Goal: Task Accomplishment & Management: Complete application form

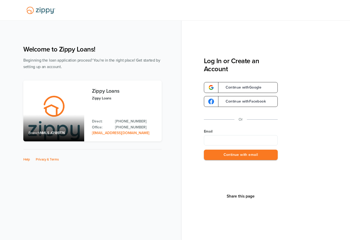
click at [228, 138] on input "Email" at bounding box center [241, 140] width 74 height 10
type input "**********"
click at [233, 155] on button "Continue with email" at bounding box center [241, 155] width 74 height 11
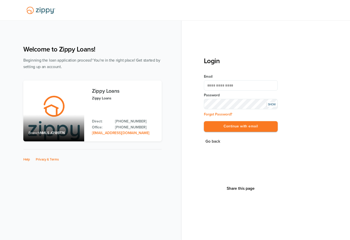
click at [204, 121] on button "Continue with email" at bounding box center [241, 126] width 74 height 11
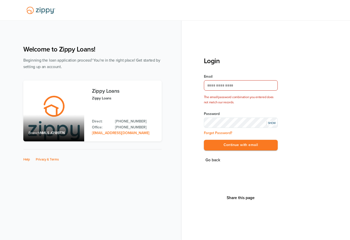
click at [275, 124] on div "SHOW" at bounding box center [271, 123] width 10 height 4
click at [260, 143] on button "Continue with email" at bounding box center [241, 145] width 74 height 11
click at [253, 144] on button "Continue with email" at bounding box center [241, 145] width 74 height 11
click at [226, 151] on div "**********" at bounding box center [241, 115] width 74 height 83
click at [228, 147] on button "Continue with email" at bounding box center [241, 145] width 74 height 11
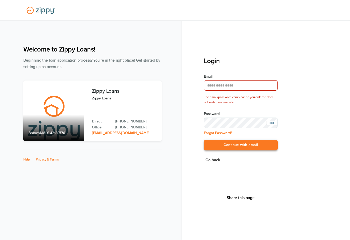
click at [229, 147] on button "Continue with email" at bounding box center [241, 145] width 74 height 11
click at [204, 140] on button "Continue with email" at bounding box center [241, 145] width 74 height 11
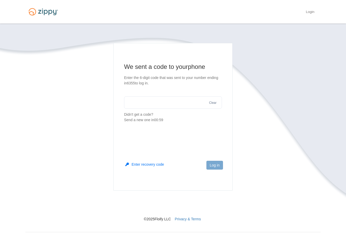
click at [180, 103] on input "text" at bounding box center [173, 102] width 98 height 12
click at [183, 103] on input "text" at bounding box center [173, 102] width 98 height 12
type input "******"
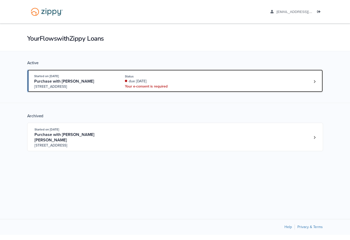
click at [202, 80] on div "Started on [DATE] Purchase with [PERSON_NAME] [STREET_ADDRESS] Status due [DATE…" at bounding box center [172, 81] width 276 height 16
click at [208, 80] on div "Started on [DATE] Purchase with [PERSON_NAME] [STREET_ADDRESS] Status due [DATE…" at bounding box center [172, 81] width 276 height 16
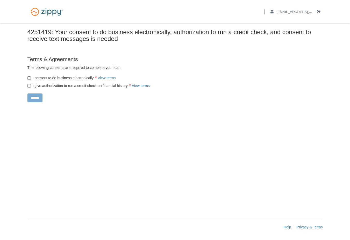
click at [64, 77] on label "I consent to do business electronically View terms" at bounding box center [71, 77] width 88 height 5
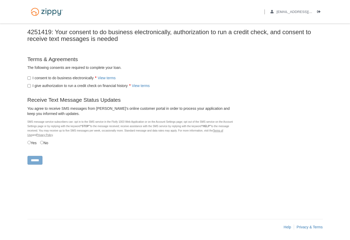
click at [62, 86] on label "I give authorization to run a credit check on financial history View terms" at bounding box center [88, 85] width 122 height 5
click at [37, 162] on input "******" at bounding box center [34, 160] width 15 height 9
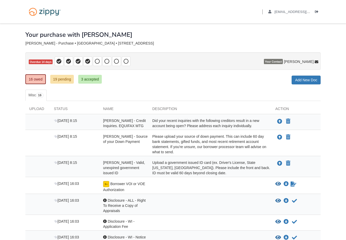
click at [60, 110] on div "Status" at bounding box center [74, 110] width 49 height 8
click at [230, 125] on div "Did your recent inquiries with the following creditors result in a new account …" at bounding box center [209, 123] width 123 height 10
click at [278, 136] on icon "Upload Amber Stanfel - Source of your Down Payment" at bounding box center [279, 137] width 5 height 5
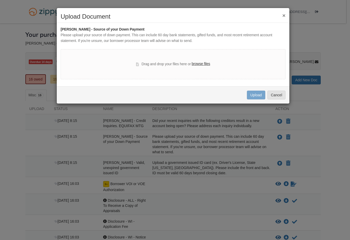
click at [201, 64] on label "browse files" at bounding box center [200, 64] width 18 height 6
click at [0, 0] on input "browse files" at bounding box center [0, 0] width 0 height 0
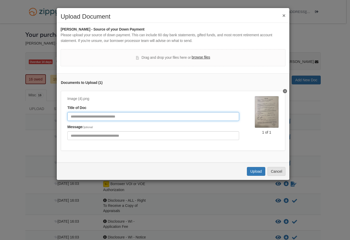
click at [120, 118] on input "Document Title" at bounding box center [153, 116] width 172 height 9
type input "**********"
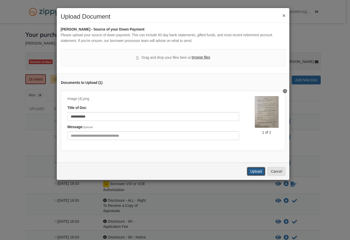
click at [251, 173] on button "Upload" at bounding box center [256, 171] width 18 height 9
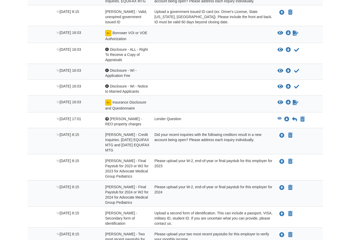
scroll to position [129, 0]
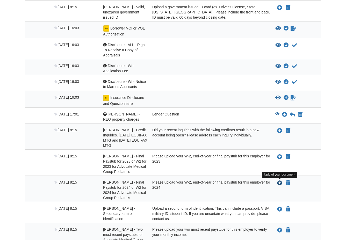
click at [278, 182] on icon "Upload Natalie Sgarlata-Donnell - Final Paystub for 2024 or W2 for 2024 for Adv…" at bounding box center [279, 183] width 5 height 5
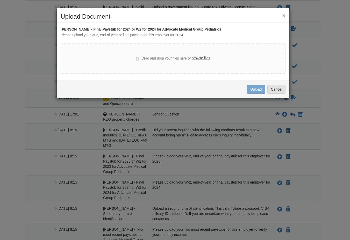
click at [195, 58] on label "browse files" at bounding box center [200, 58] width 18 height 6
click at [0, 0] on input "browse files" at bounding box center [0, 0] width 0 height 0
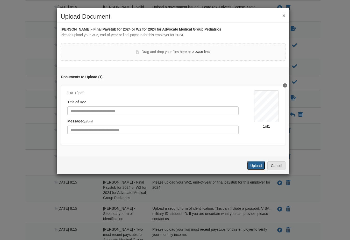
click at [255, 166] on button "Upload" at bounding box center [256, 165] width 18 height 9
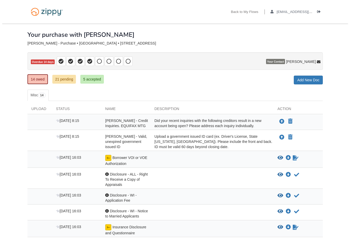
scroll to position [129, 0]
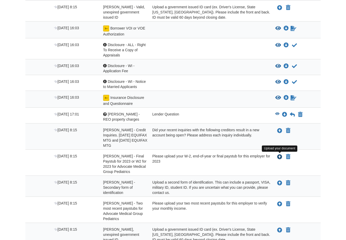
click at [278, 156] on icon "Upload Natalie Sgarlata-Donnell - Final Paystub for 2023 or W2 for 2023 for Adv…" at bounding box center [279, 156] width 5 height 5
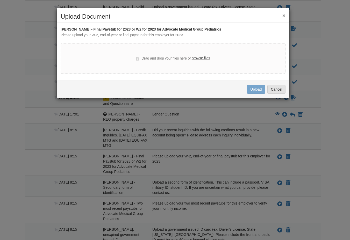
click at [204, 59] on label "browse files" at bounding box center [200, 58] width 18 height 6
click at [0, 0] on input "browse files" at bounding box center [0, 0] width 0 height 0
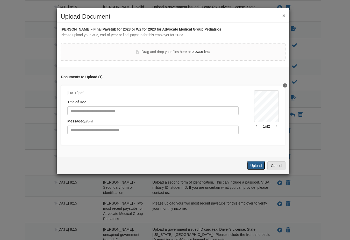
click at [254, 169] on button "Upload" at bounding box center [256, 165] width 18 height 9
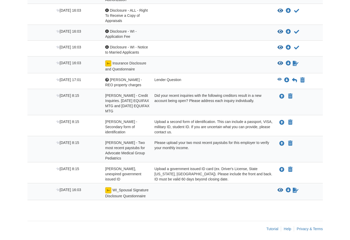
scroll to position [166, 0]
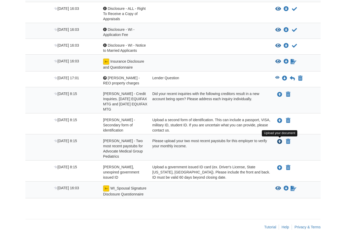
click at [279, 140] on icon "Upload Natalie Sgarlata-Donnell - Two most recent paystubs for Advocate Medical…" at bounding box center [279, 141] width 5 height 5
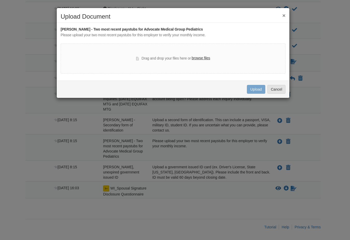
click at [201, 57] on label "browse files" at bounding box center [200, 58] width 18 height 6
click at [0, 0] on input "browse files" at bounding box center [0, 0] width 0 height 0
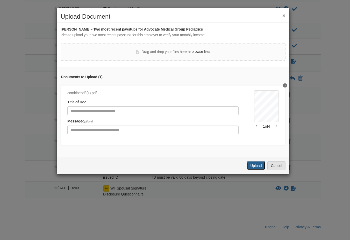
click at [253, 169] on button "Upload" at bounding box center [256, 165] width 18 height 9
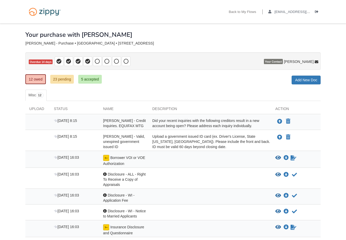
scroll to position [139, 0]
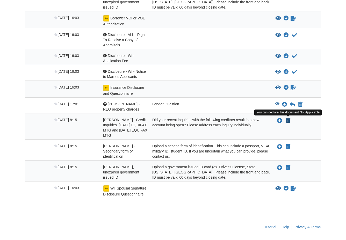
click at [287, 119] on icon "Declare Natalie Sgarlata-Donnell - Credit Inquiries. 9/19/25 EQUIFAX MTG and 8/…" at bounding box center [288, 120] width 4 height 5
type input "**********"
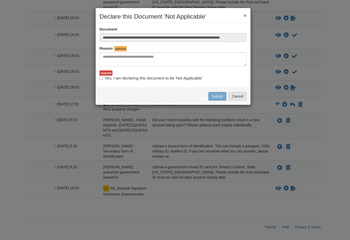
click at [170, 15] on h2 "Declare this Document 'Not Applicable'" at bounding box center [172, 16] width 147 height 7
click at [136, 80] on label "Yes, I am declaring this document to be 'Not Applicable'" at bounding box center [150, 78] width 103 height 6
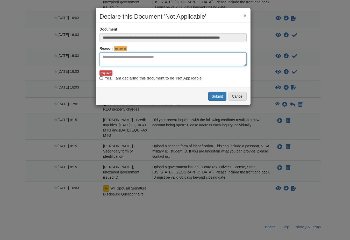
click at [141, 61] on textarea "Reasons Why" at bounding box center [172, 59] width 147 height 14
click at [141, 65] on textarea "Reasons Why" at bounding box center [172, 59] width 147 height 14
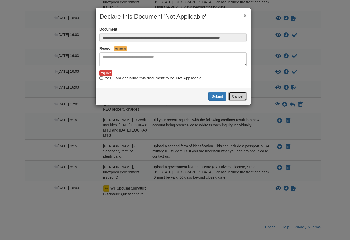
click at [240, 94] on button "Cancel" at bounding box center [237, 96] width 18 height 9
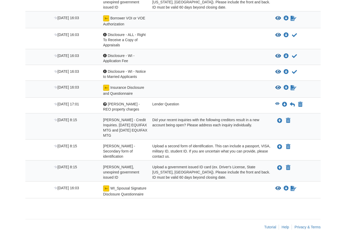
click at [14, 136] on body "Back to My Flows ambs147@me.com Logout" at bounding box center [173, 50] width 346 height 379
click at [279, 187] on icon "View WI_Spousal Signature Disclosure Questionnaire" at bounding box center [278, 188] width 6 height 5
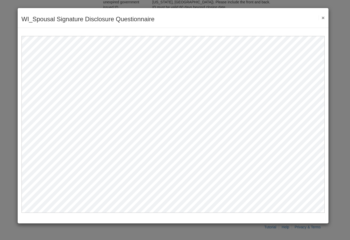
click at [323, 16] on button "×" at bounding box center [321, 17] width 6 height 5
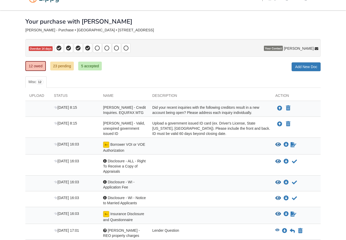
scroll to position [10, 0]
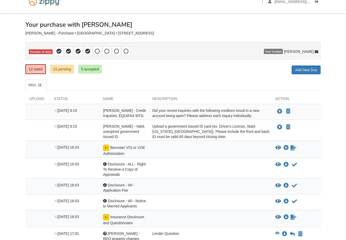
click at [54, 96] on div "Status" at bounding box center [74, 100] width 49 height 8
click at [94, 70] on link "5 accepted" at bounding box center [90, 69] width 24 height 9
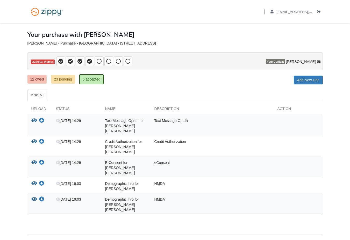
click at [39, 68] on p "Overdue 14 days" at bounding box center [174, 61] width 295 height 18
click at [40, 76] on ul "12 owed 23 pending 5 accepted" at bounding box center [67, 79] width 80 height 10
click at [40, 76] on link "12 owed" at bounding box center [36, 79] width 19 height 9
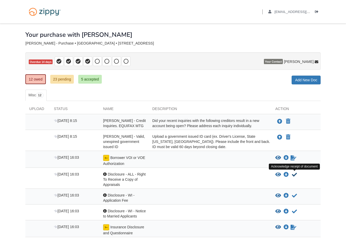
click at [296, 174] on icon "Acknowledge receipt of document" at bounding box center [294, 174] width 5 height 5
click at [293, 175] on icon "Acknowledge receipt of document" at bounding box center [294, 174] width 5 height 5
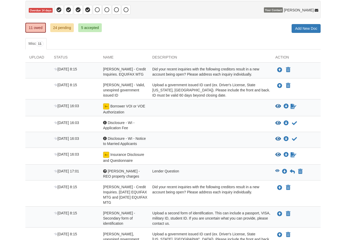
scroll to position [52, 0]
click at [104, 172] on div at bounding box center [105, 171] width 4 height 4
click at [105, 170] on div at bounding box center [105, 171] width 4 height 4
click at [126, 169] on span "[PERSON_NAME] - REO property charges" at bounding box center [121, 173] width 37 height 9
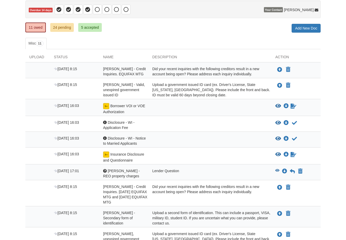
drag, startPoint x: 126, startPoint y: 169, endPoint x: 105, endPoint y: 171, distance: 21.5
click at [105, 171] on div at bounding box center [105, 171] width 4 height 4
click at [277, 171] on icon "View Natalie - REO property charges" at bounding box center [277, 171] width 4 height 4
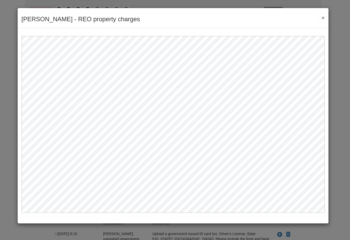
click at [323, 16] on button "×" at bounding box center [321, 17] width 6 height 5
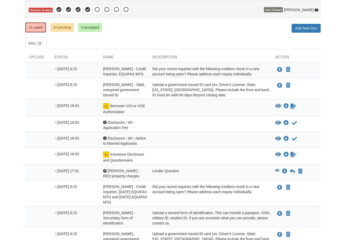
drag, startPoint x: 10, startPoint y: 3, endPoint x: 10, endPoint y: 6, distance: 3.1
click at [10, 3] on body "Back to My Flows [EMAIL_ADDRESS][DOMAIN_NAME] Logout" at bounding box center [173, 127] width 346 height 358
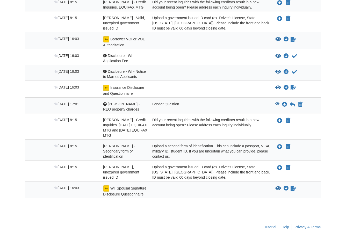
scroll to position [0, 0]
